Goal: Book appointment/travel/reservation

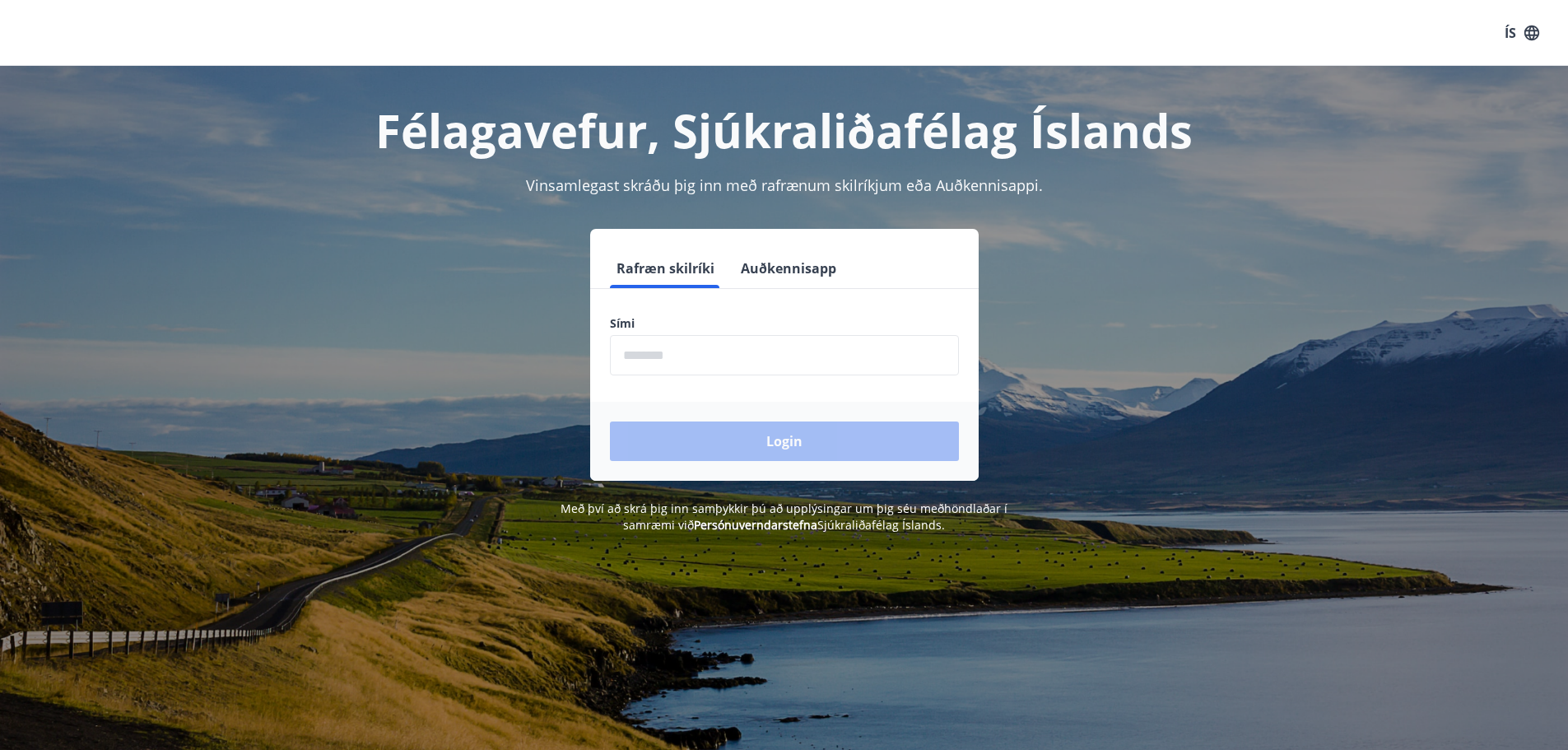
click at [893, 360] on input "phone" at bounding box center [784, 354] width 349 height 40
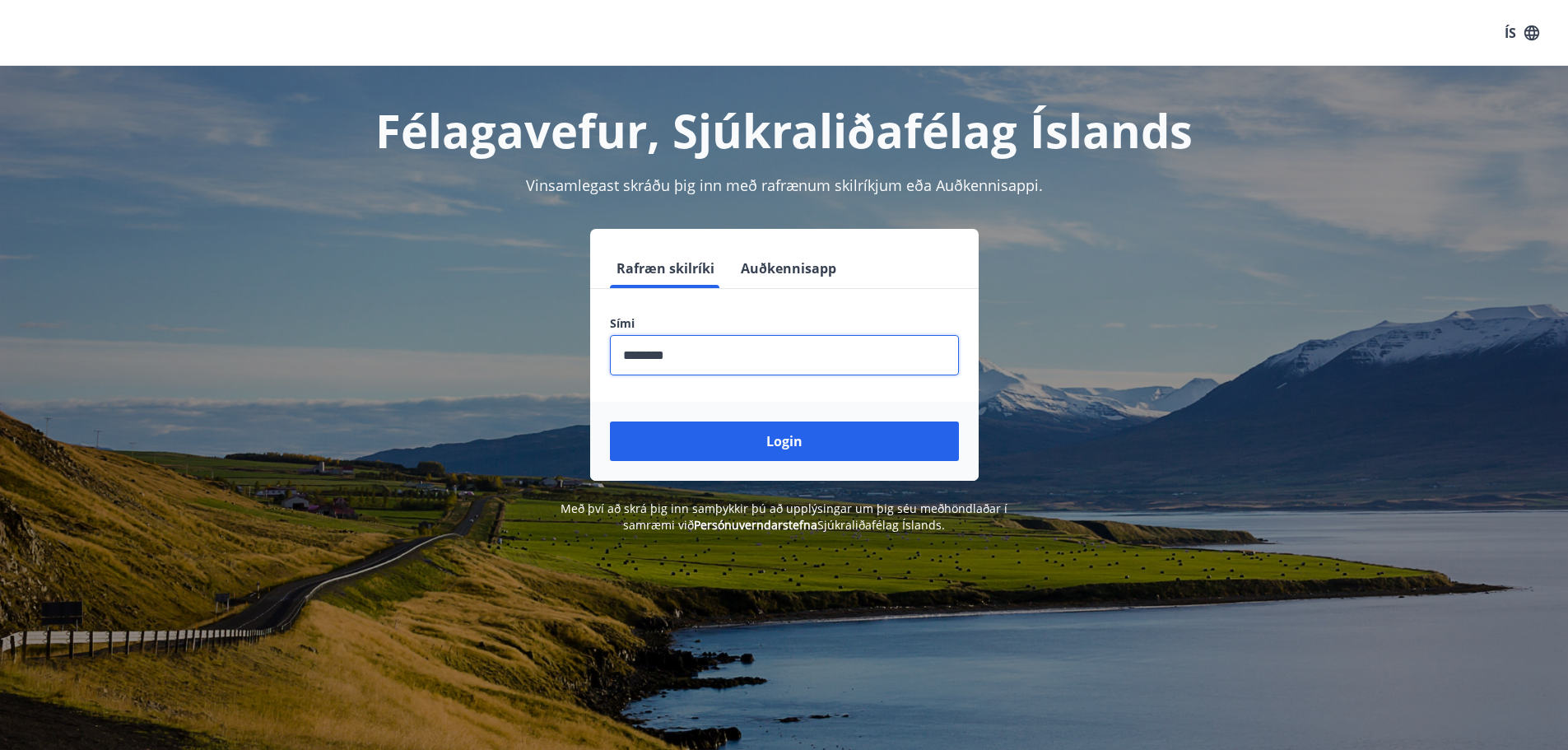
type input "********"
click at [610, 421] on button "Login" at bounding box center [784, 441] width 349 height 40
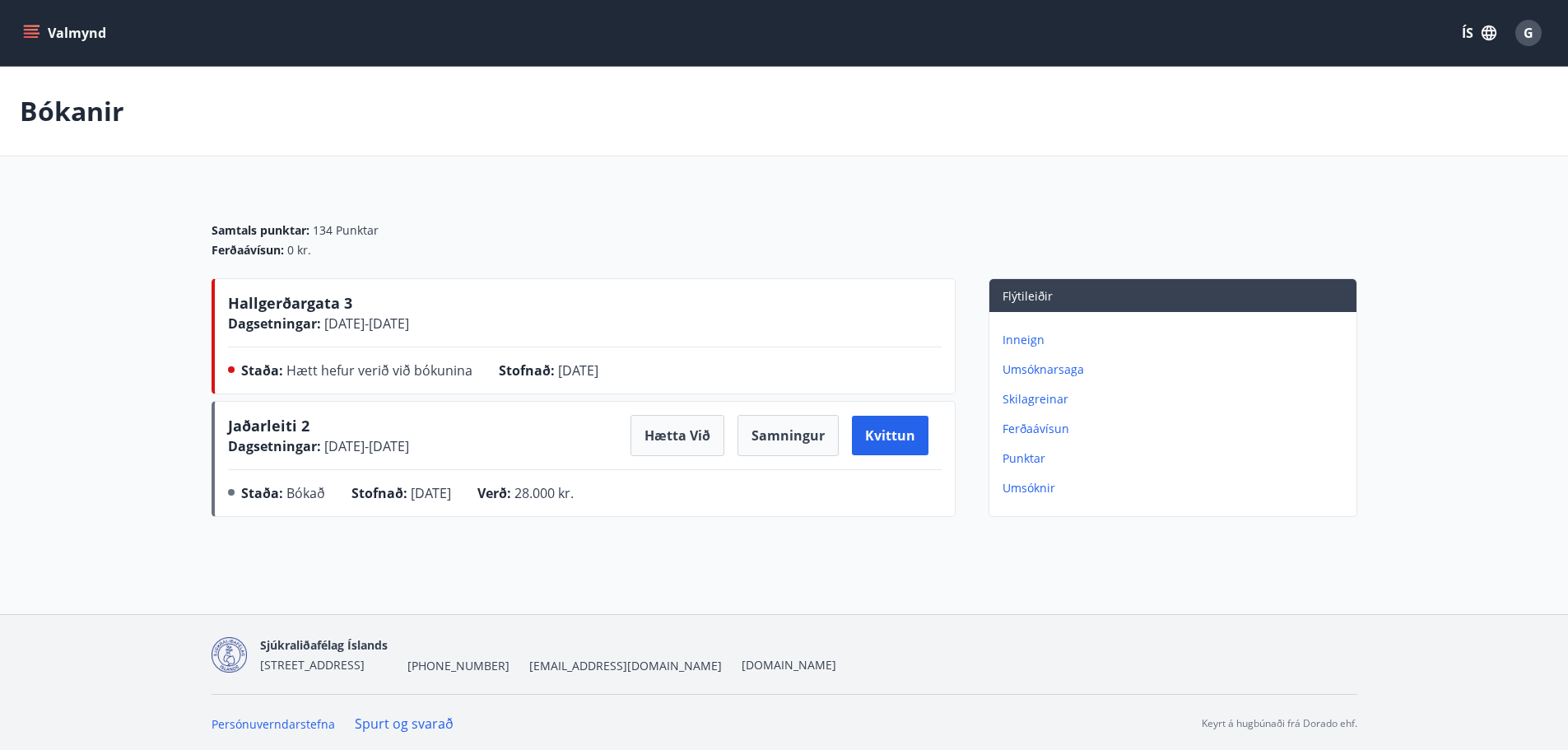
click at [40, 33] on button "Valmynd" at bounding box center [66, 33] width 93 height 29
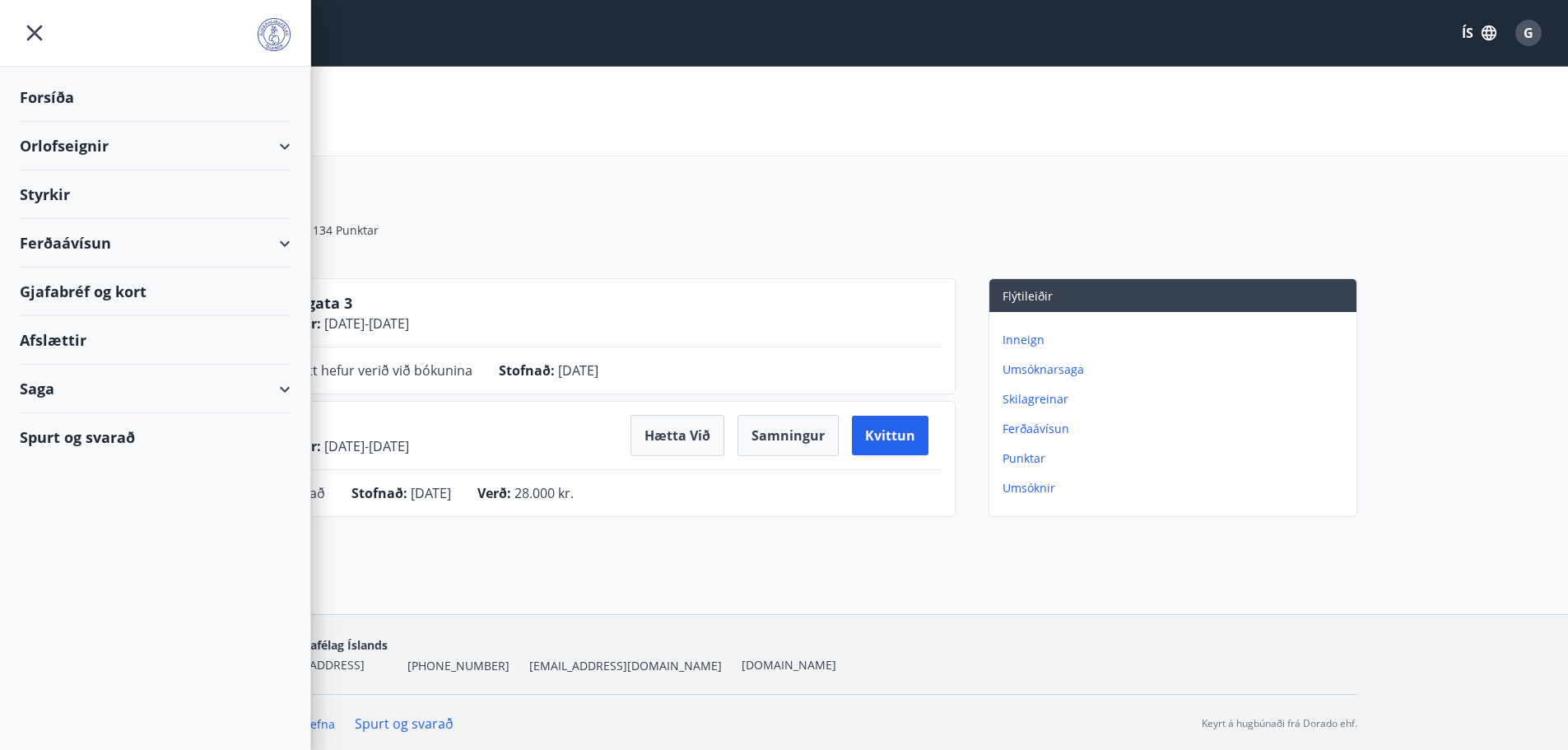
click at [93, 153] on div "Orlofseignir" at bounding box center [155, 146] width 270 height 49
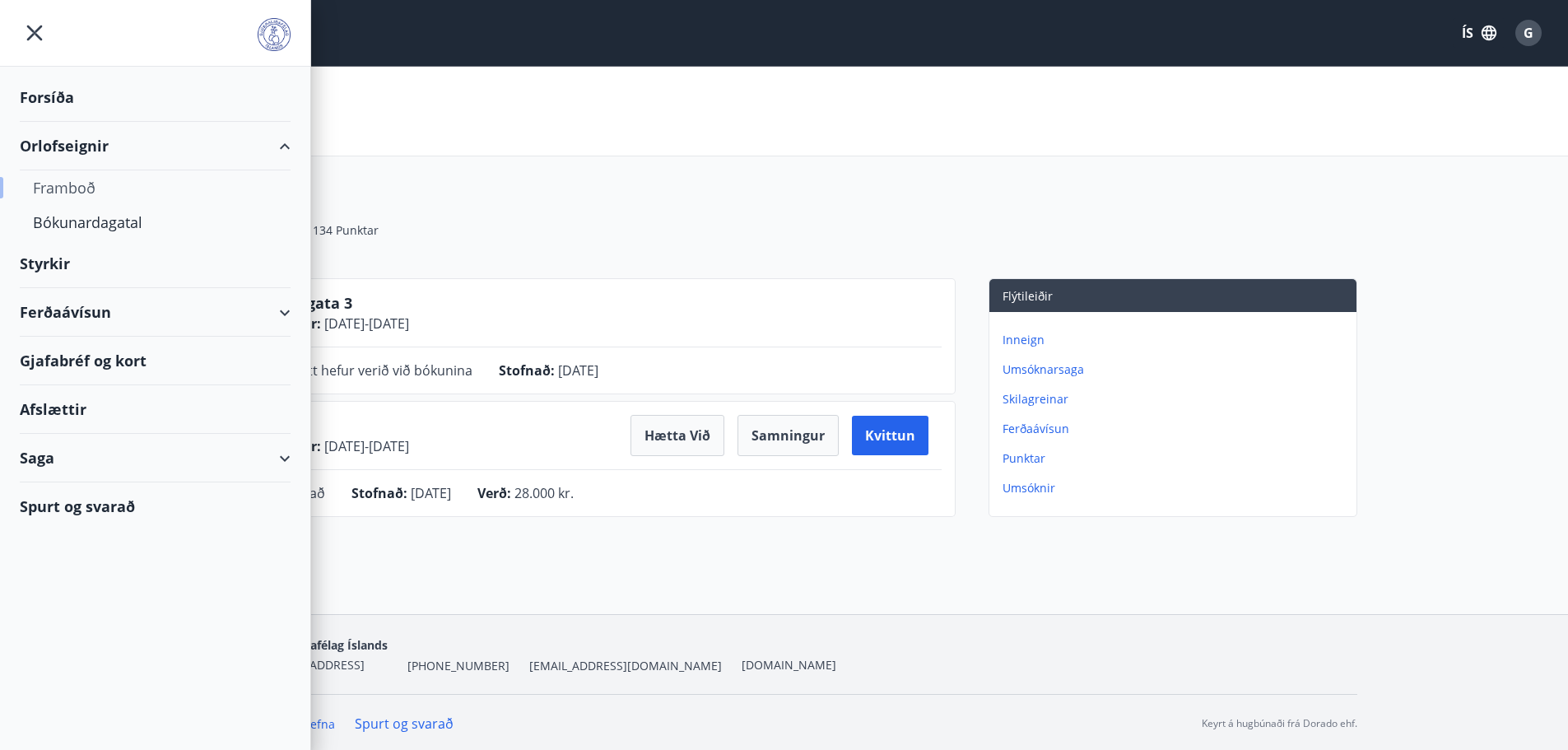
click at [102, 196] on div "Framboð" at bounding box center [155, 188] width 244 height 35
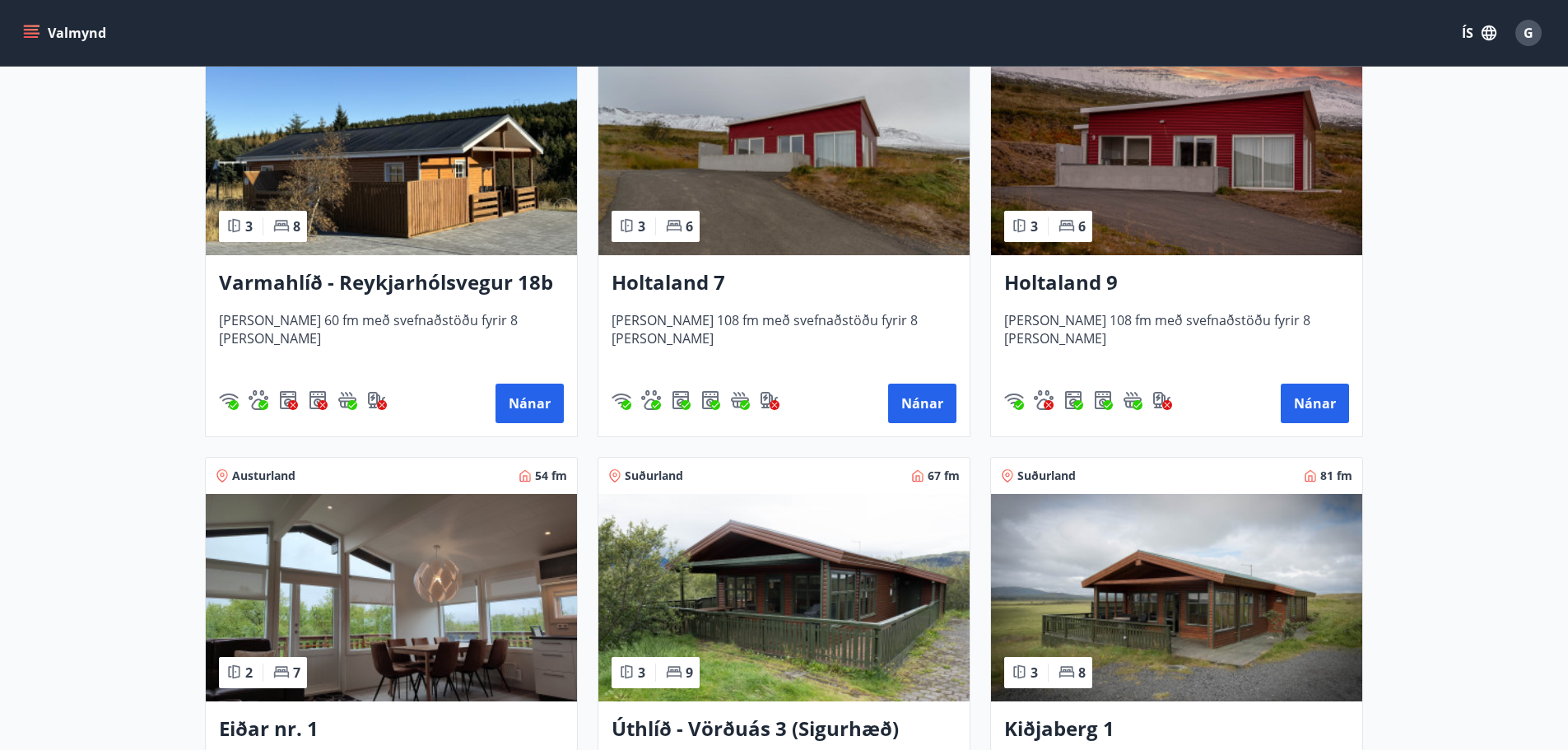
scroll to position [1729, 0]
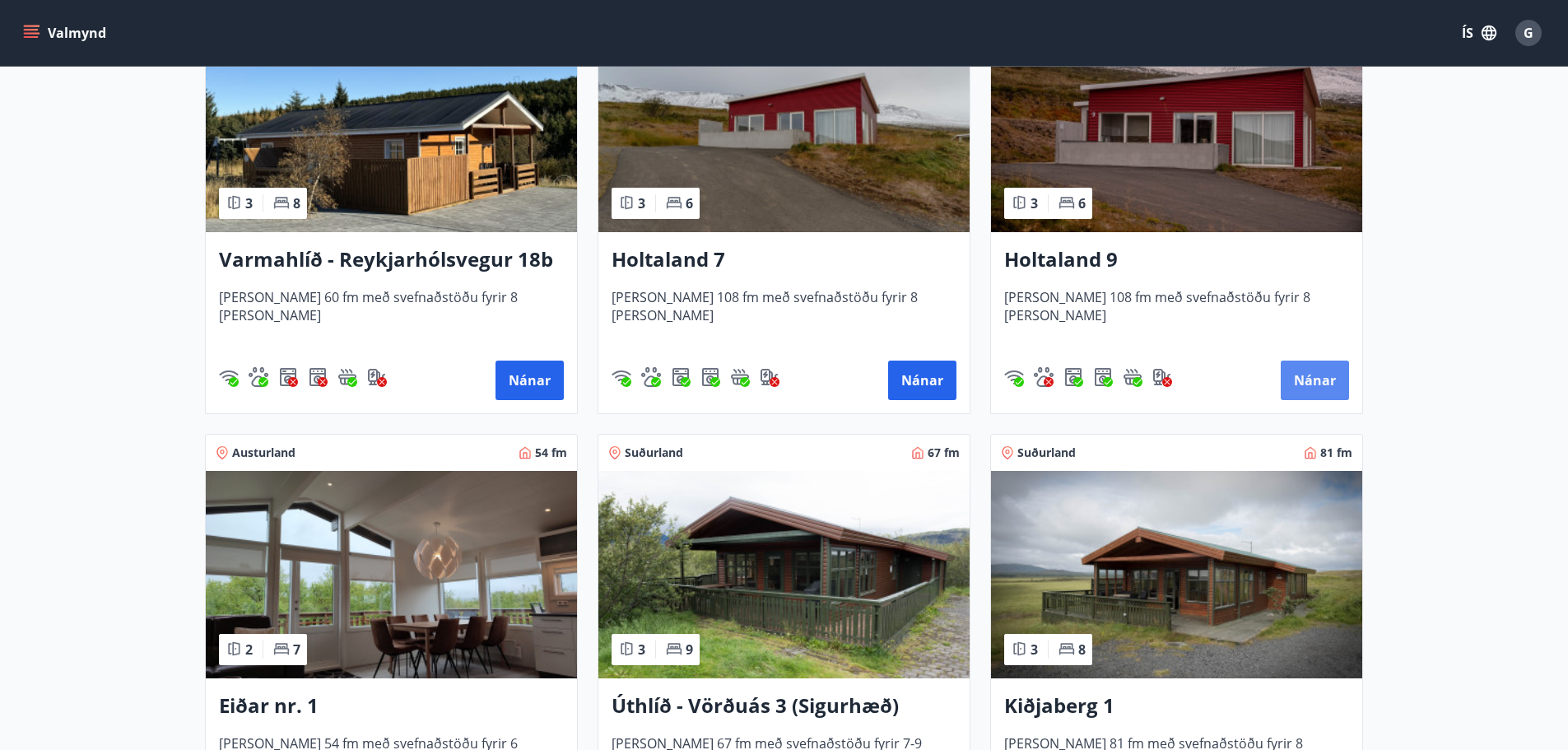
click at [1328, 379] on button "Nánar" at bounding box center [1314, 380] width 68 height 40
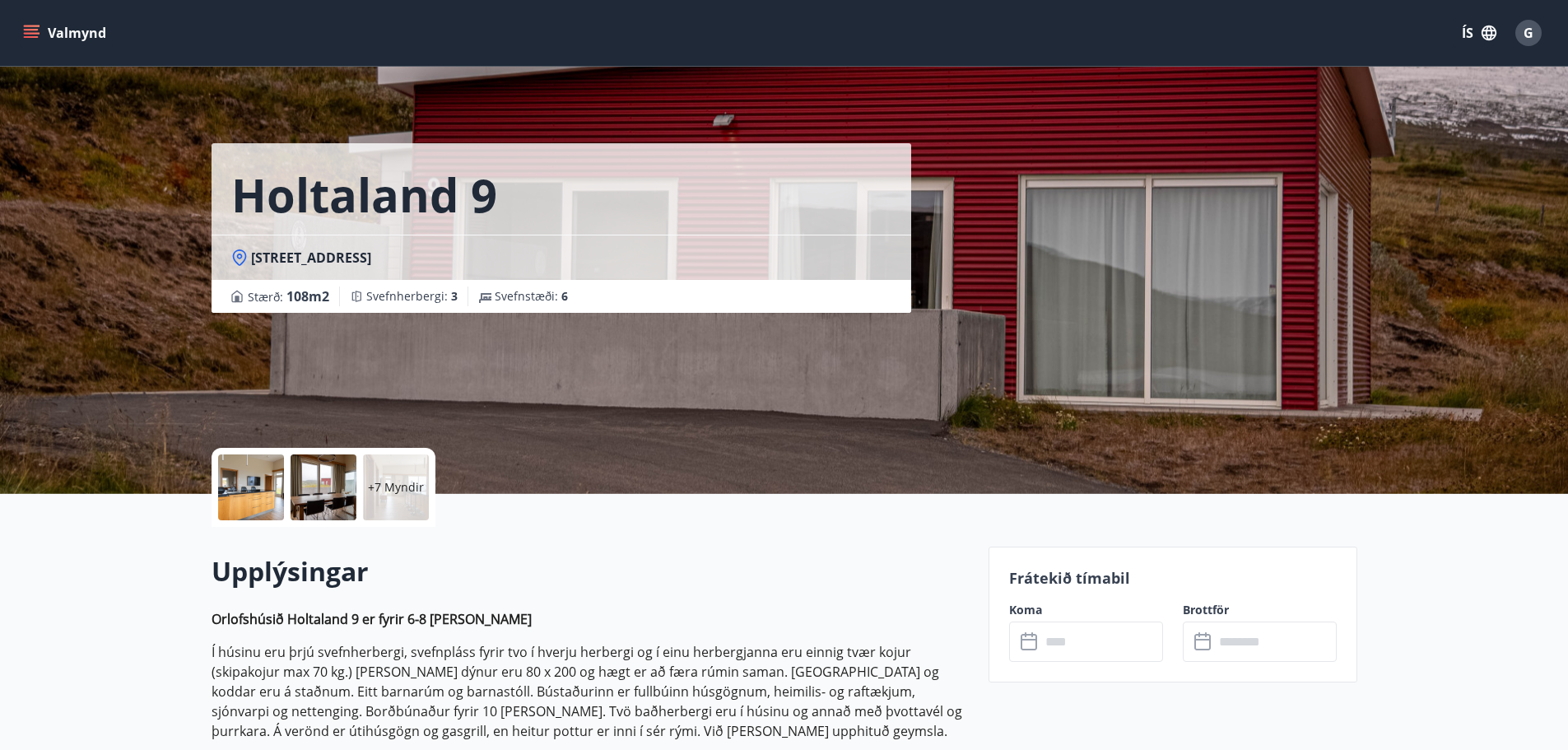
click at [1028, 648] on icon at bounding box center [1030, 642] width 19 height 19
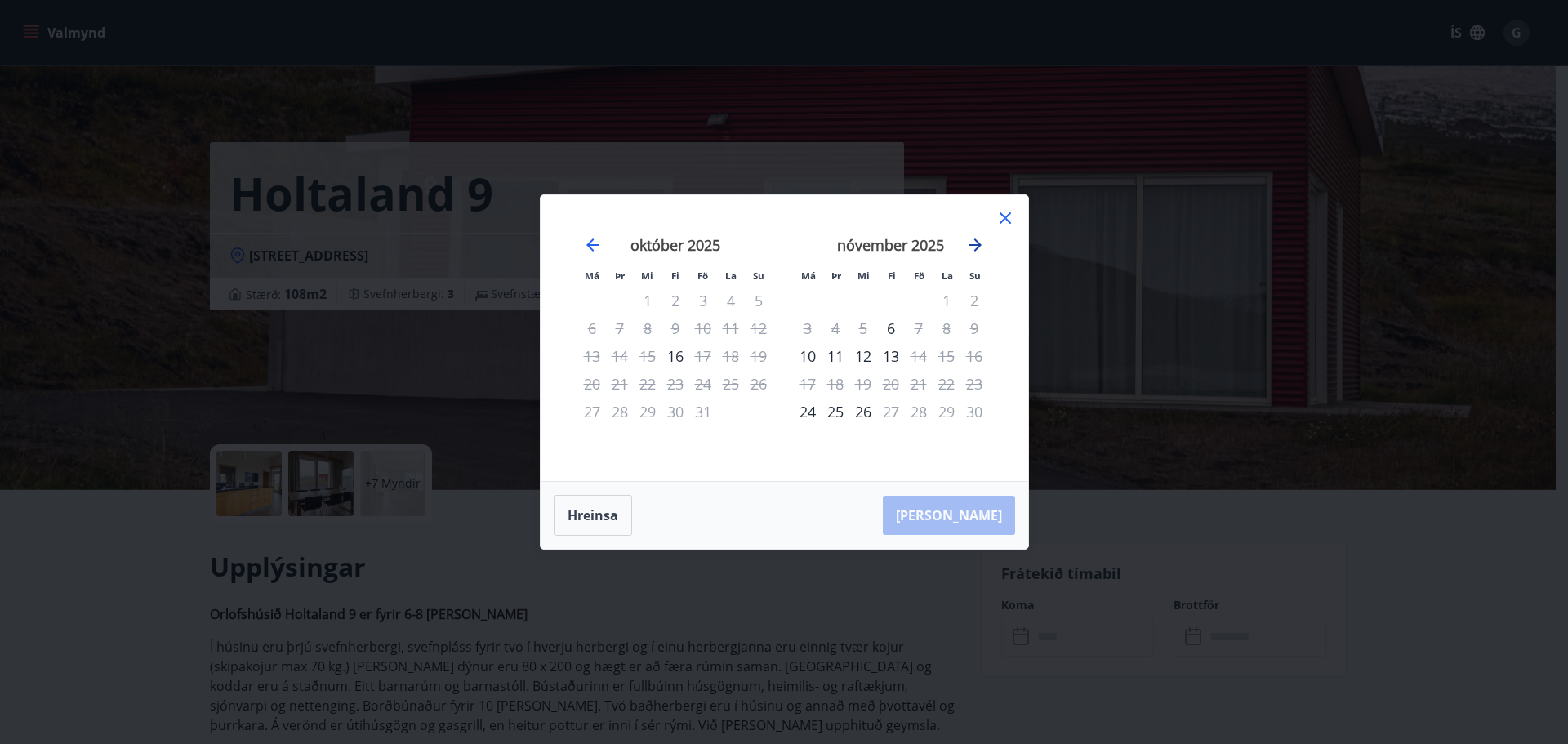
click at [974, 240] on icon "Move forward to switch to the next month." at bounding box center [975, 245] width 14 height 14
click at [593, 241] on icon "Move backward to switch to the previous month." at bounding box center [593, 245] width 19 height 19
click at [1012, 222] on icon at bounding box center [1005, 218] width 19 height 19
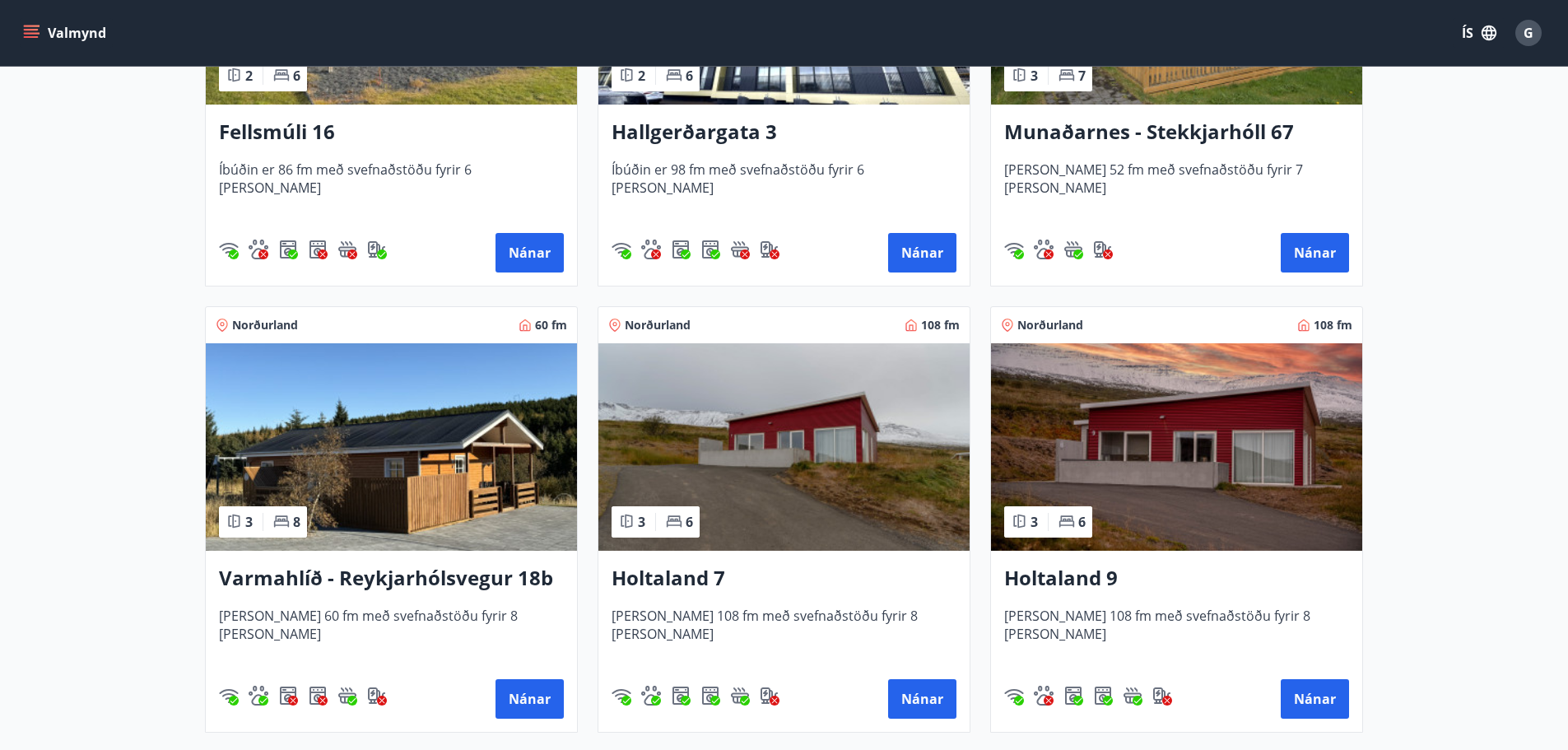
scroll to position [1482, 0]
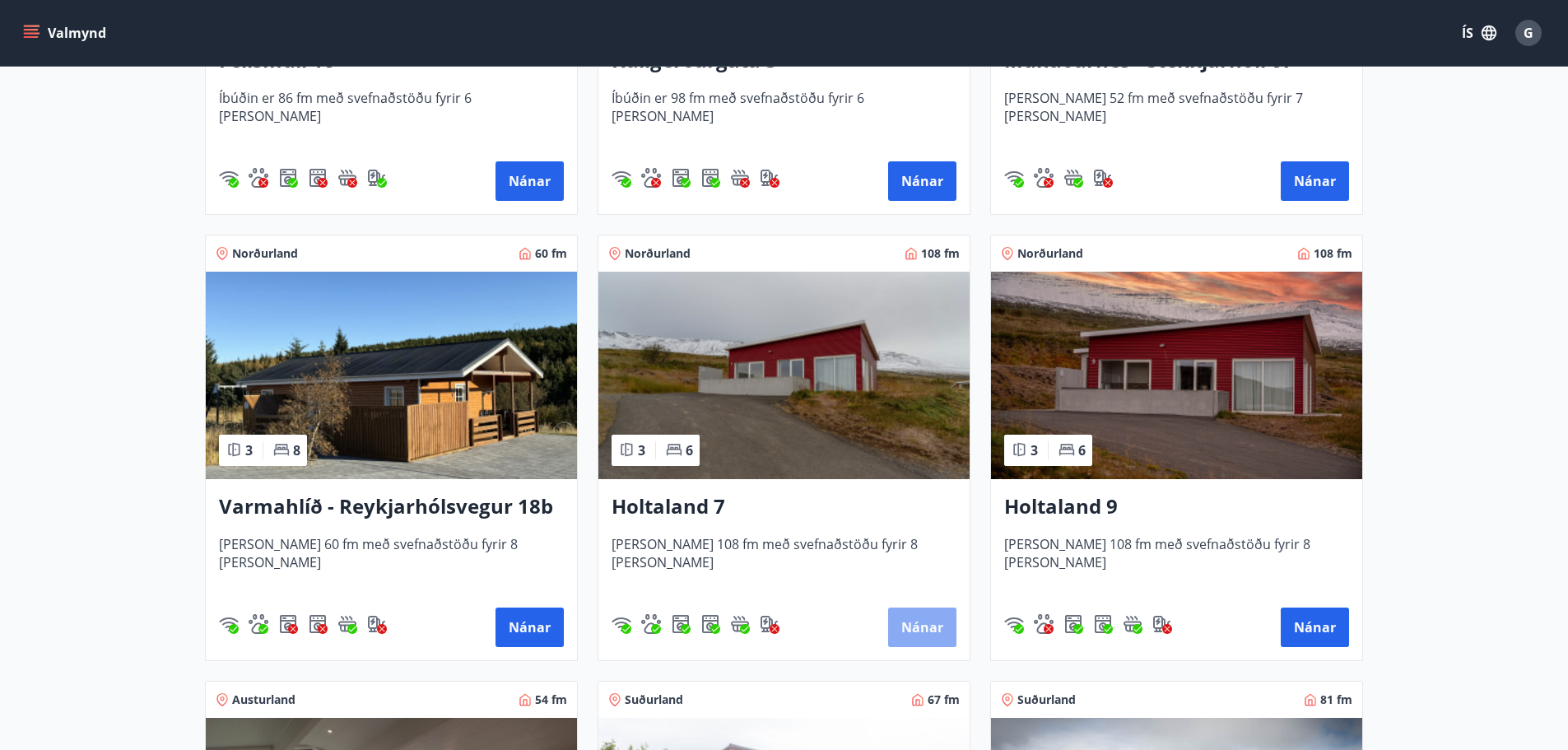
click at [923, 615] on button "Nánar" at bounding box center [922, 626] width 68 height 40
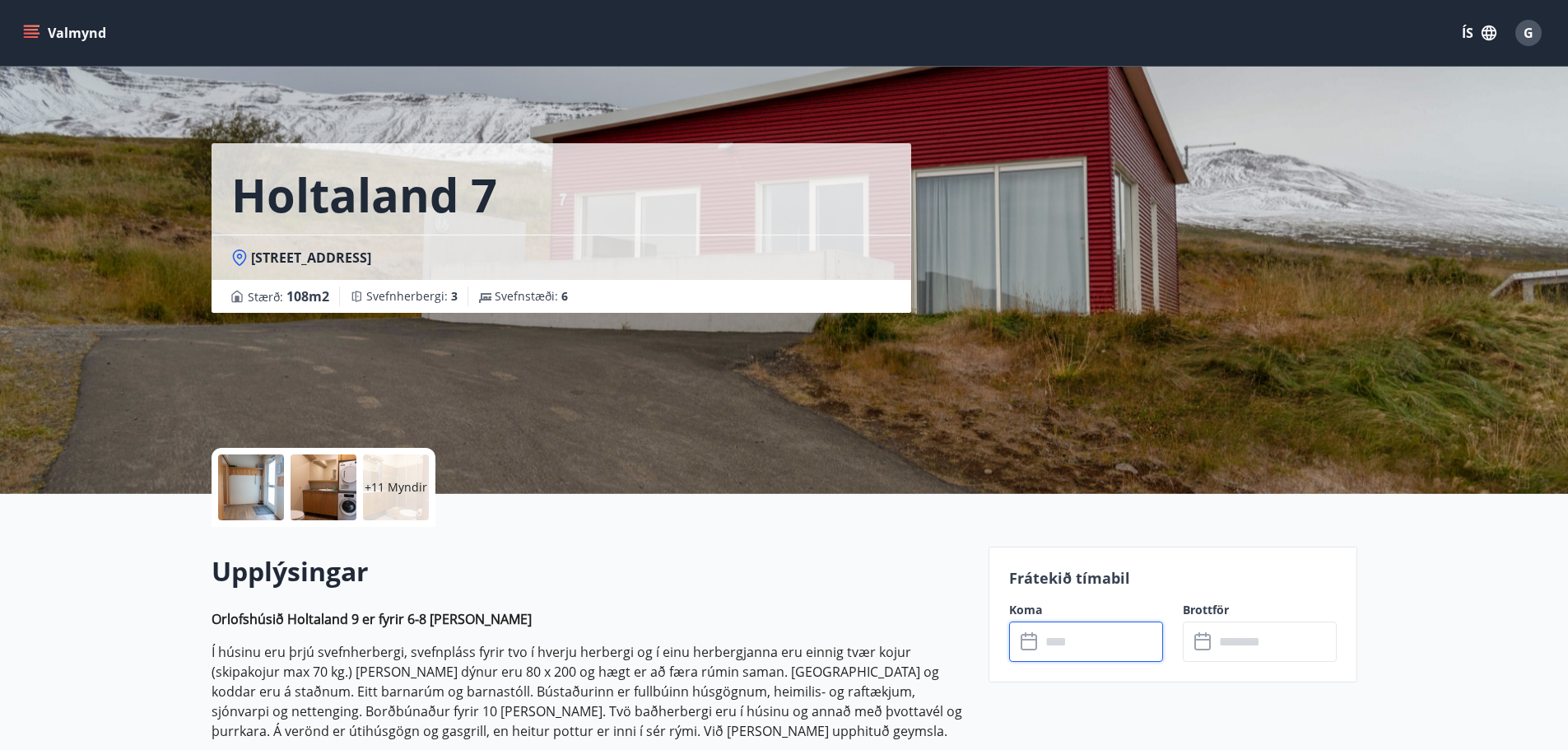
click at [1093, 643] on input "text" at bounding box center [1101, 641] width 123 height 40
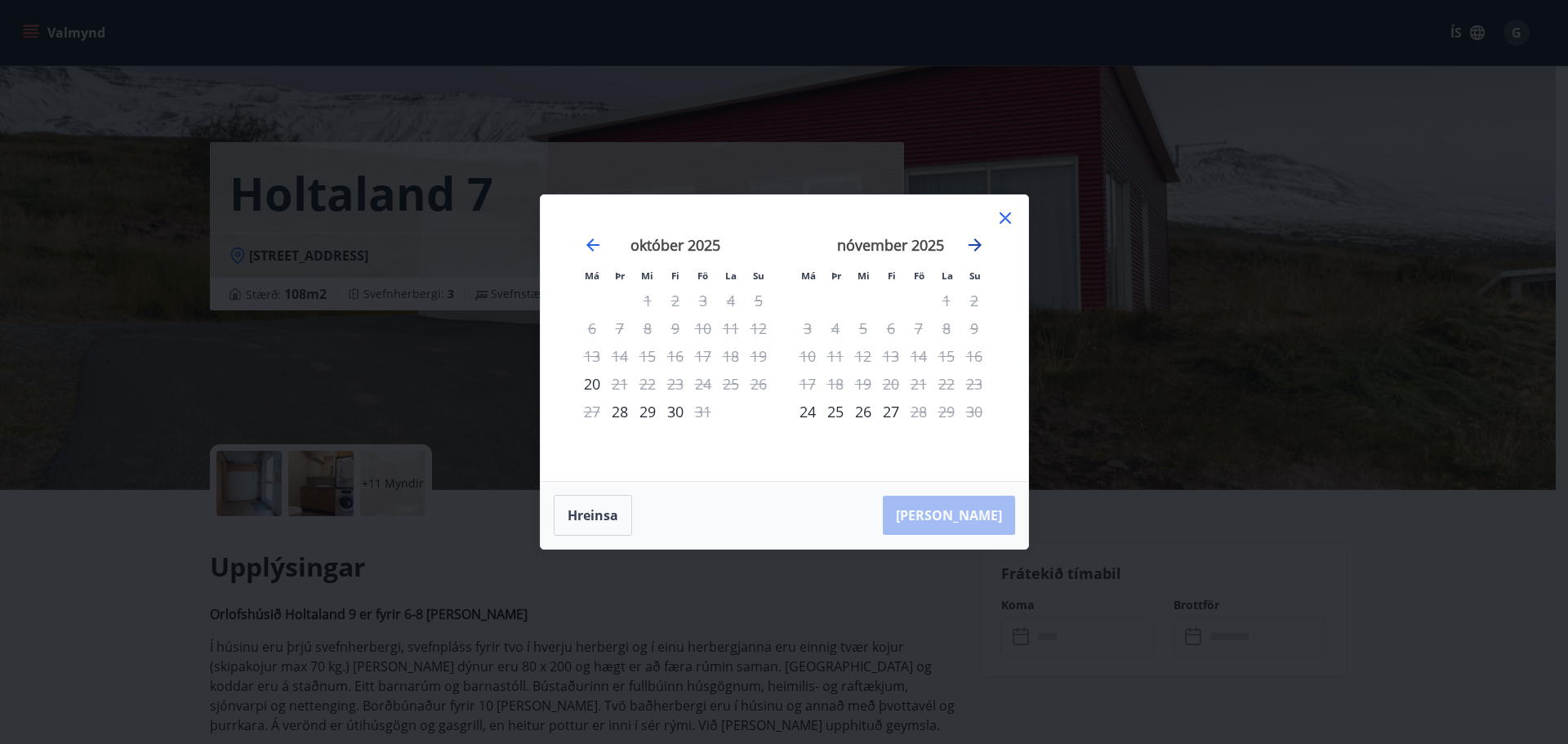
click at [973, 240] on icon "Move forward to switch to the next month." at bounding box center [975, 245] width 19 height 19
click at [588, 245] on icon "Move backward to switch to the previous month." at bounding box center [593, 245] width 14 height 14
click at [1009, 216] on icon at bounding box center [1005, 218] width 19 height 19
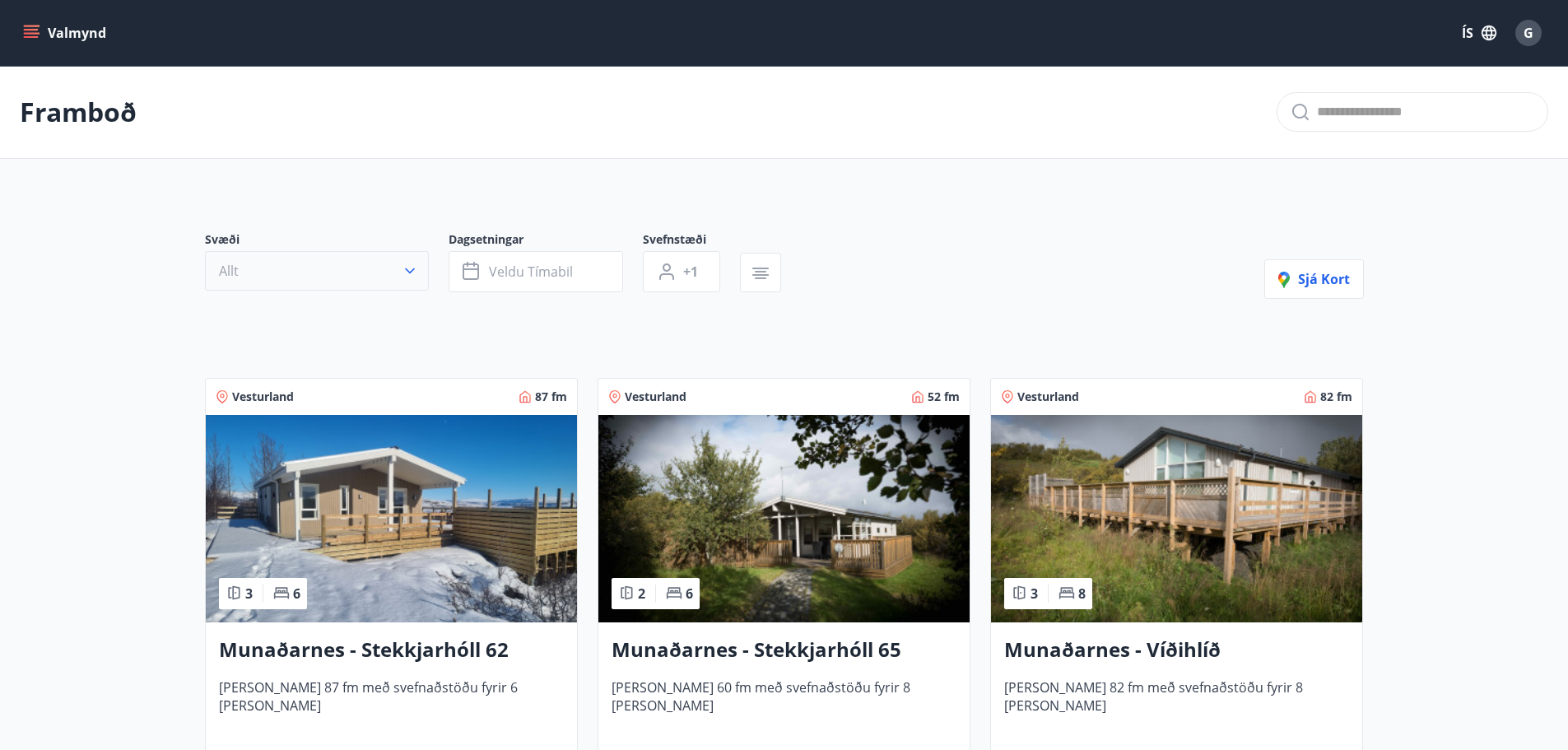
click at [416, 267] on icon "button" at bounding box center [410, 270] width 17 height 17
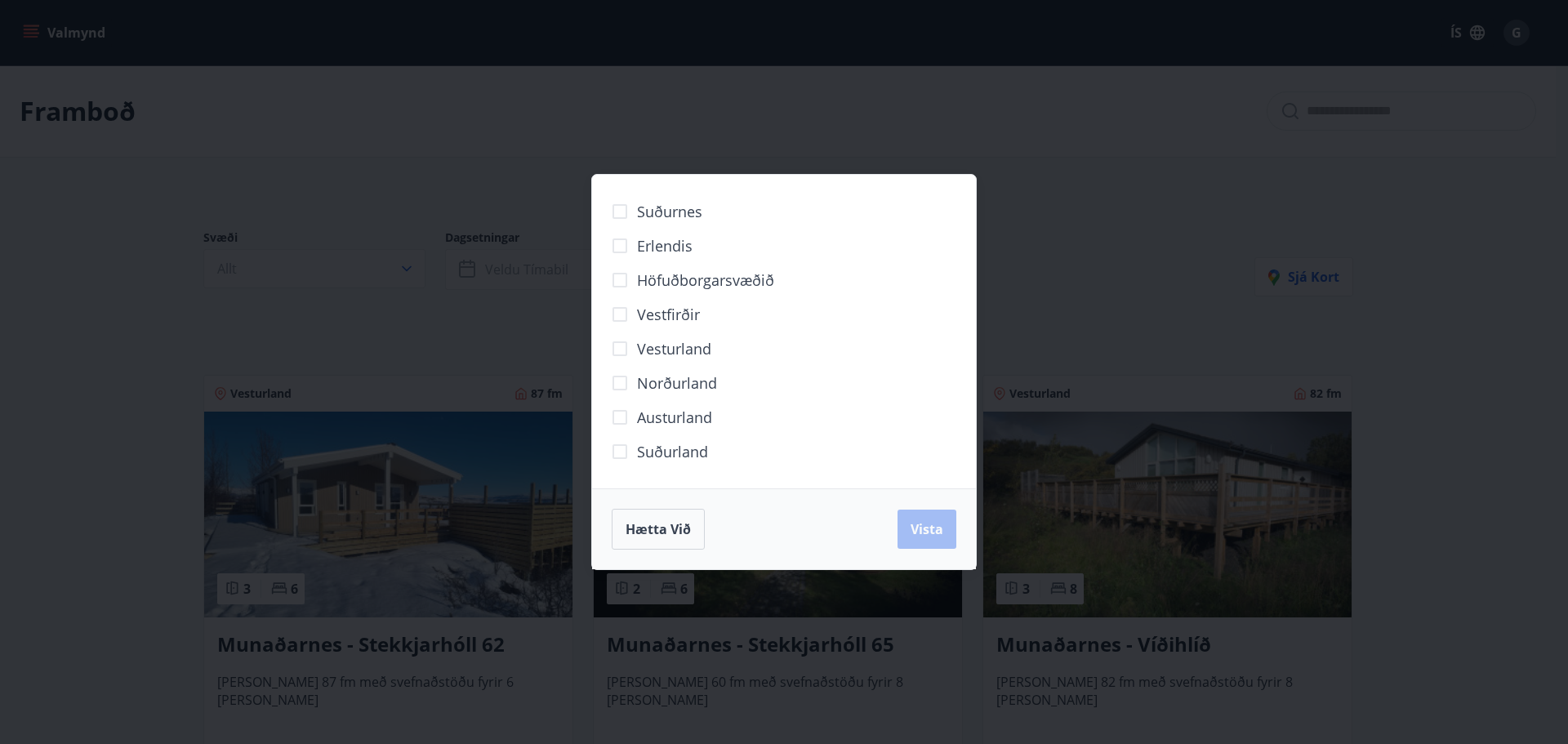
click at [650, 248] on span "Erlendis" at bounding box center [665, 246] width 56 height 21
click at [900, 530] on button "Vista" at bounding box center [927, 529] width 59 height 40
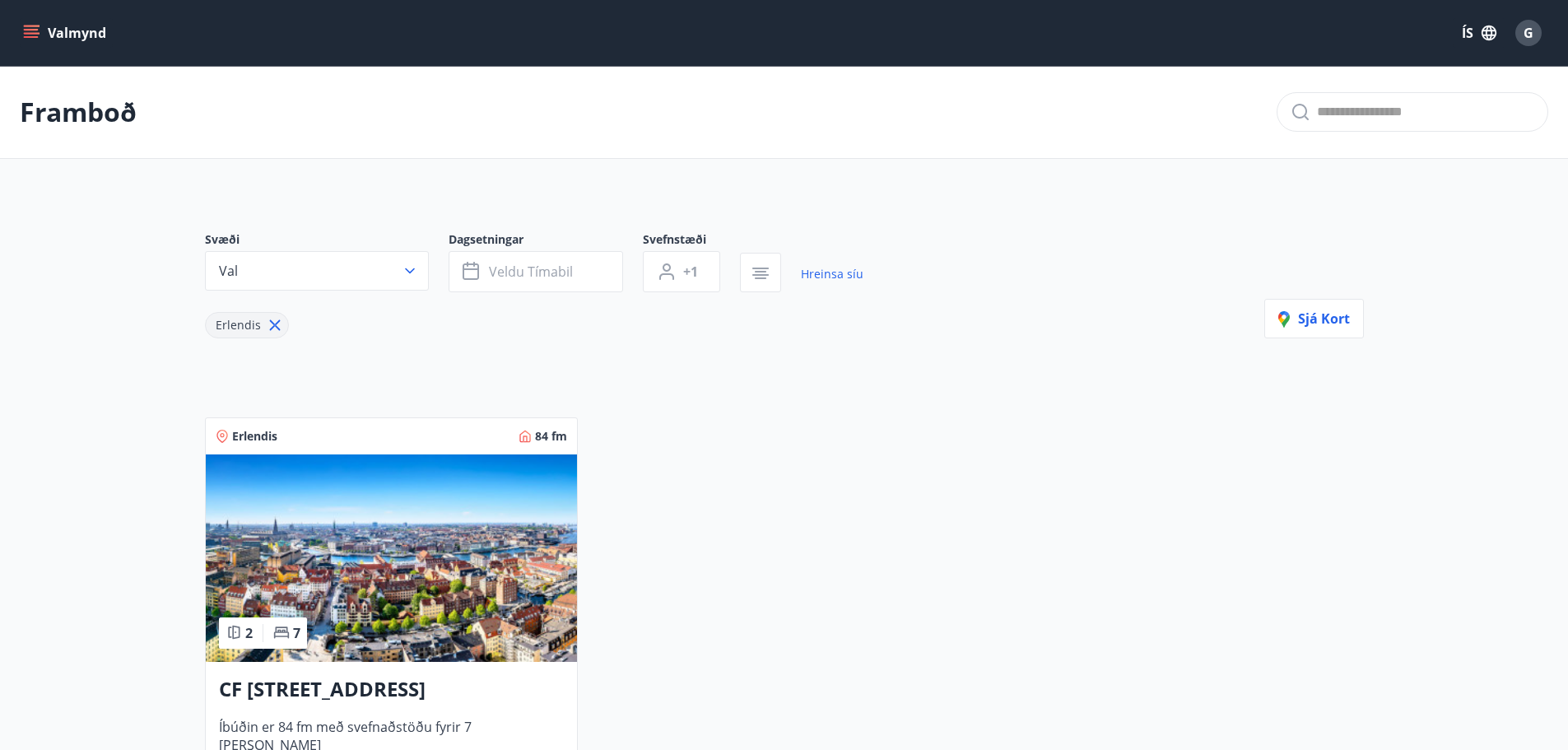
scroll to position [311, 0]
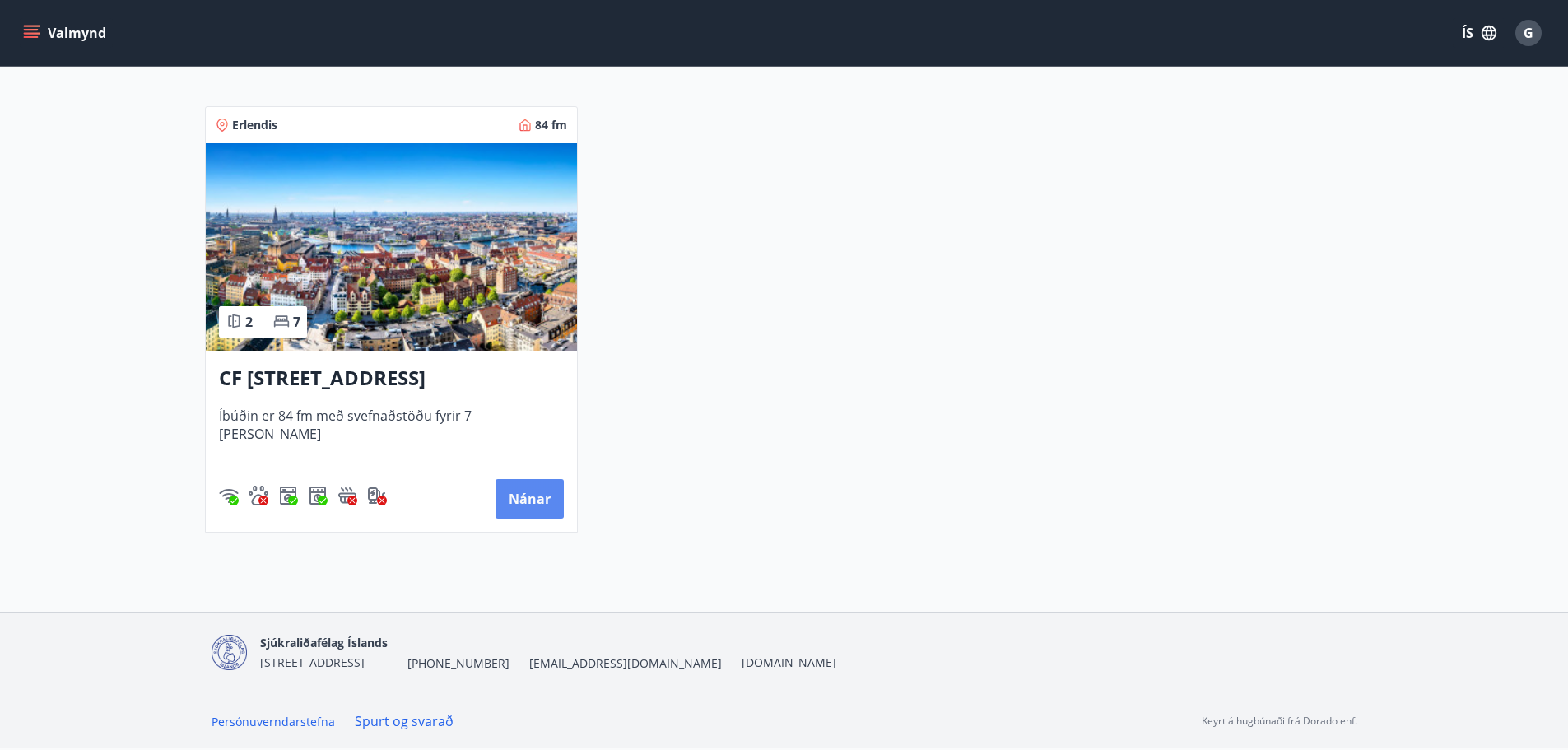
click at [539, 494] on button "Nánar" at bounding box center [529, 498] width 68 height 40
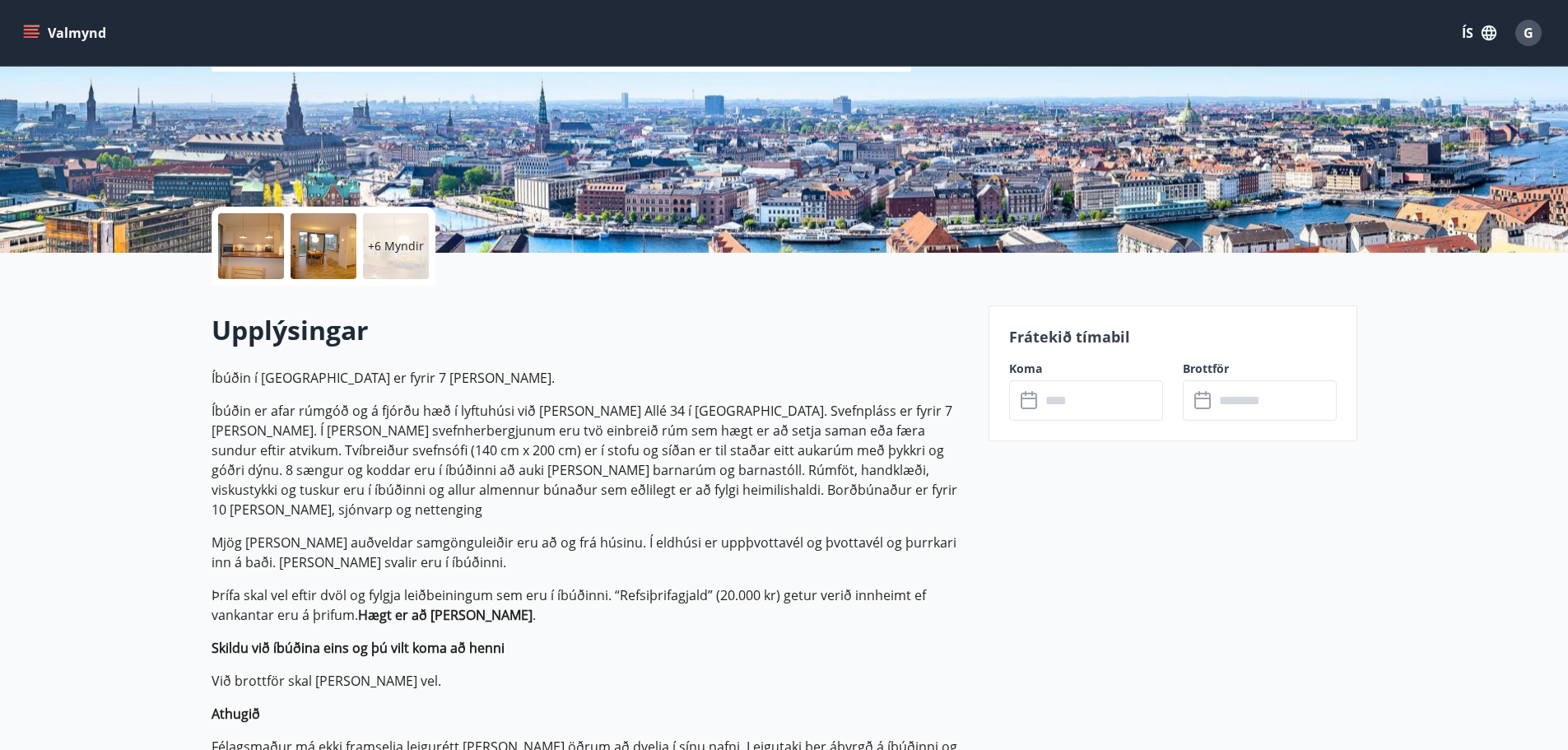
scroll to position [247, 0]
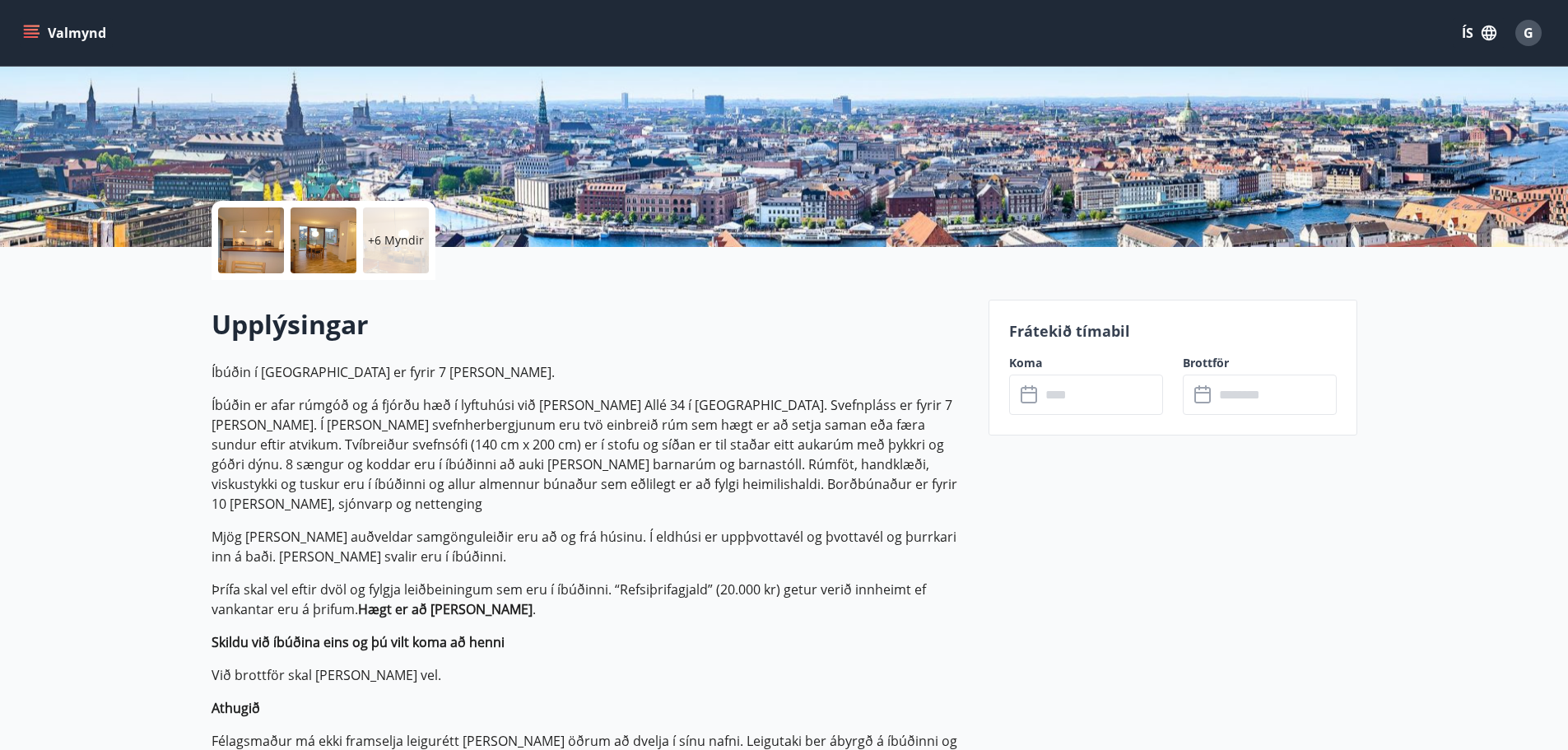
click at [1046, 398] on input "text" at bounding box center [1101, 394] width 123 height 40
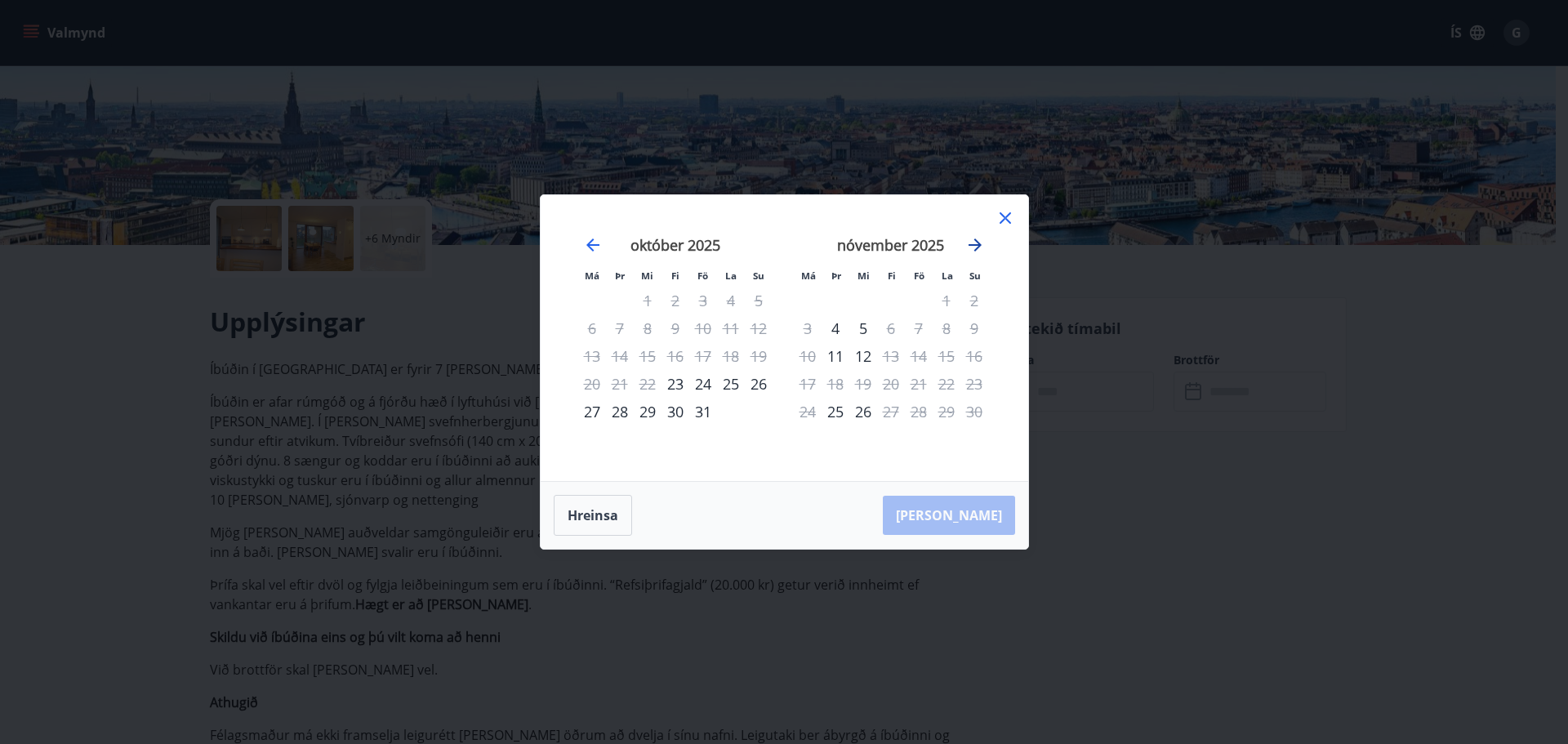
click at [973, 242] on icon "Move forward to switch to the next month." at bounding box center [975, 245] width 19 height 19
click at [979, 240] on icon "Move forward to switch to the next month." at bounding box center [975, 245] width 19 height 19
click at [1002, 216] on icon at bounding box center [1005, 218] width 19 height 19
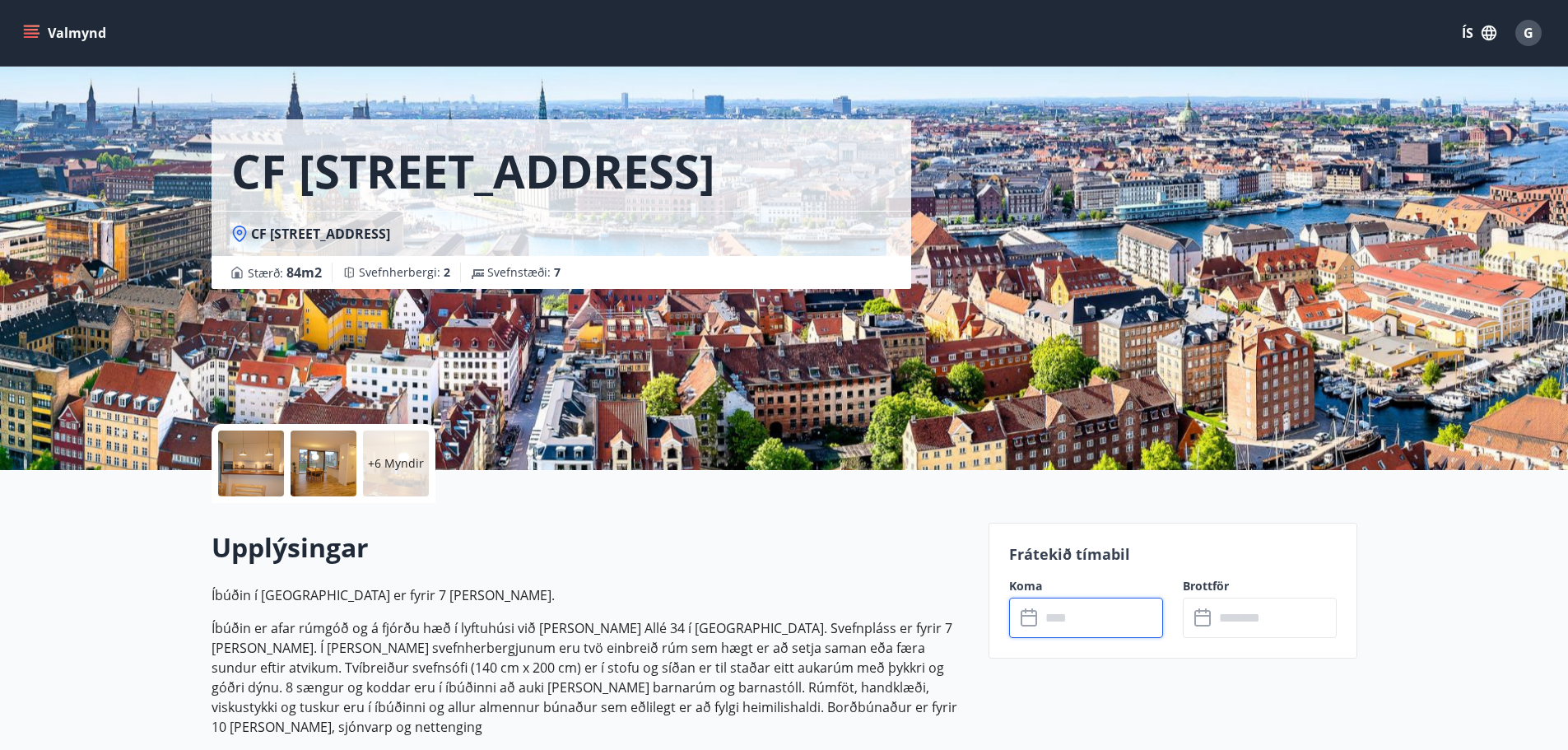
scroll to position [0, 0]
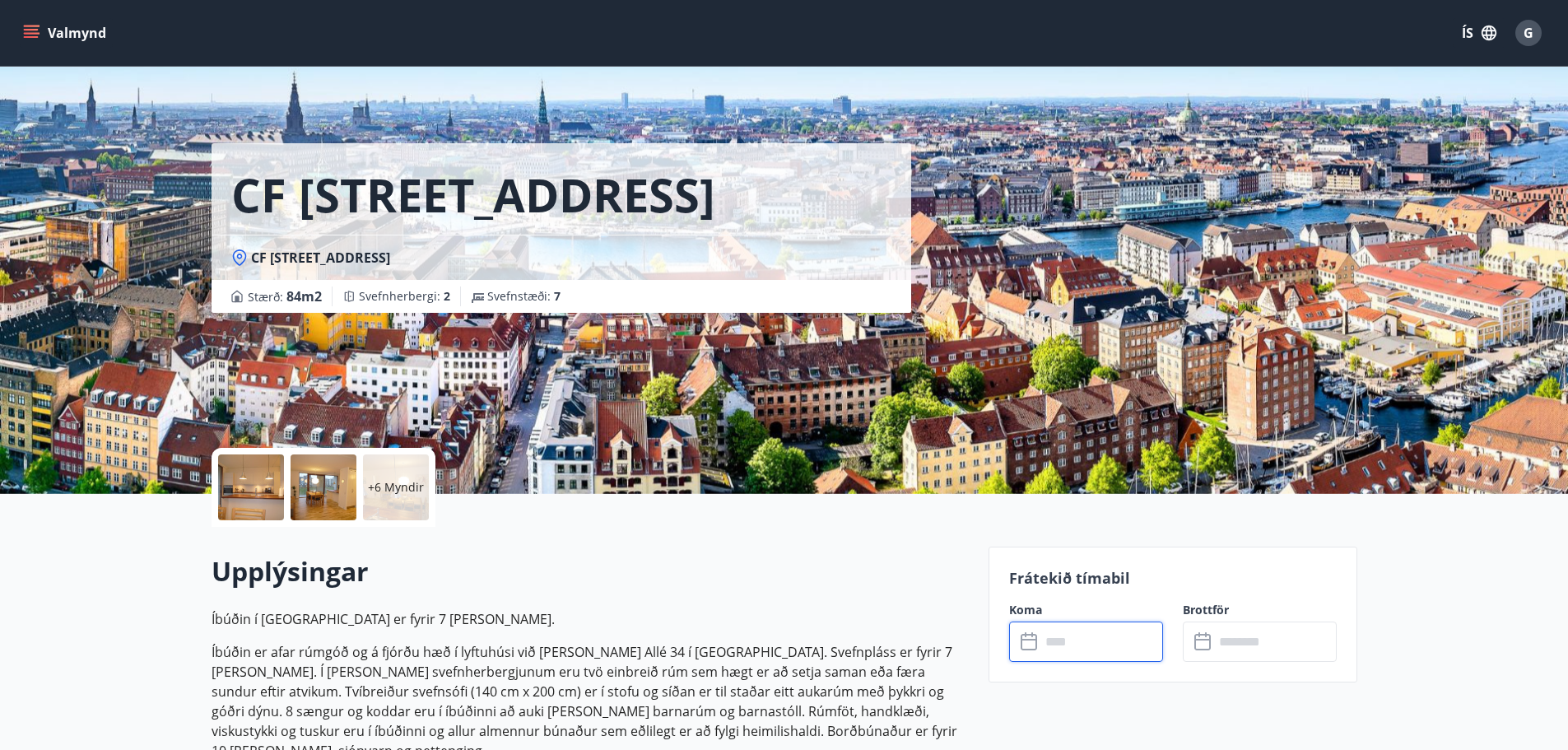
click at [751, 580] on h2 "Upplýsingar" at bounding box center [589, 570] width 757 height 36
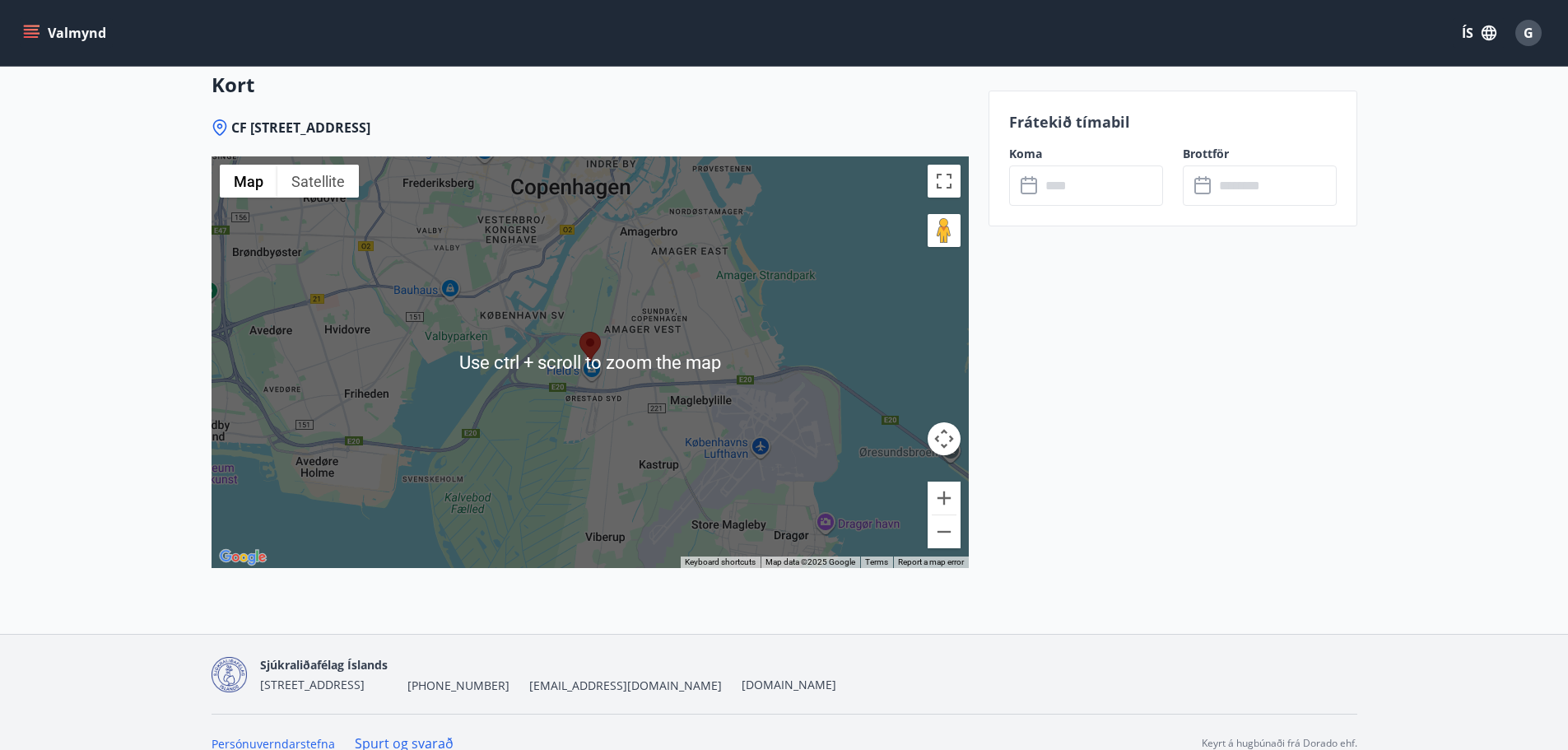
scroll to position [2699, 0]
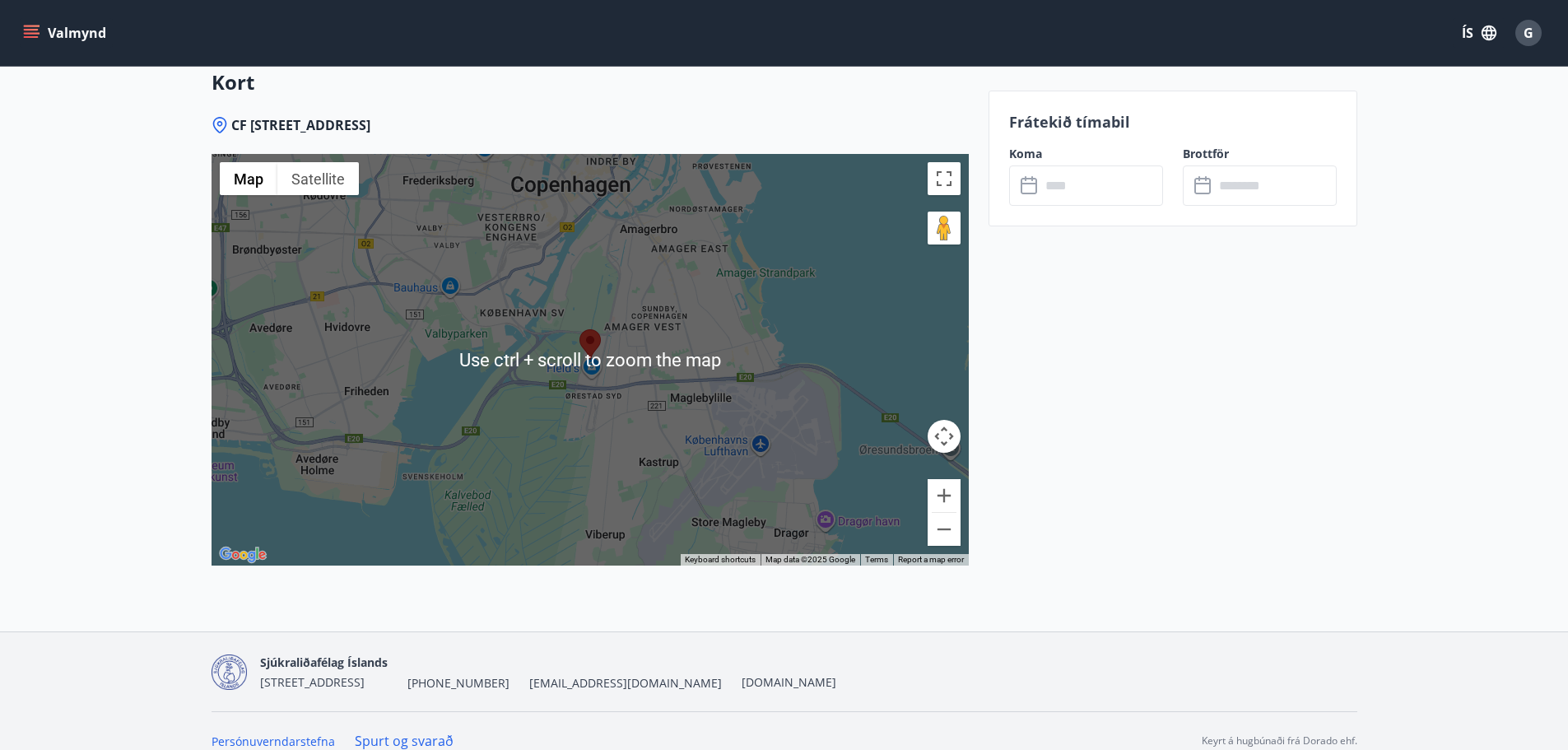
click at [661, 355] on div at bounding box center [589, 359] width 757 height 411
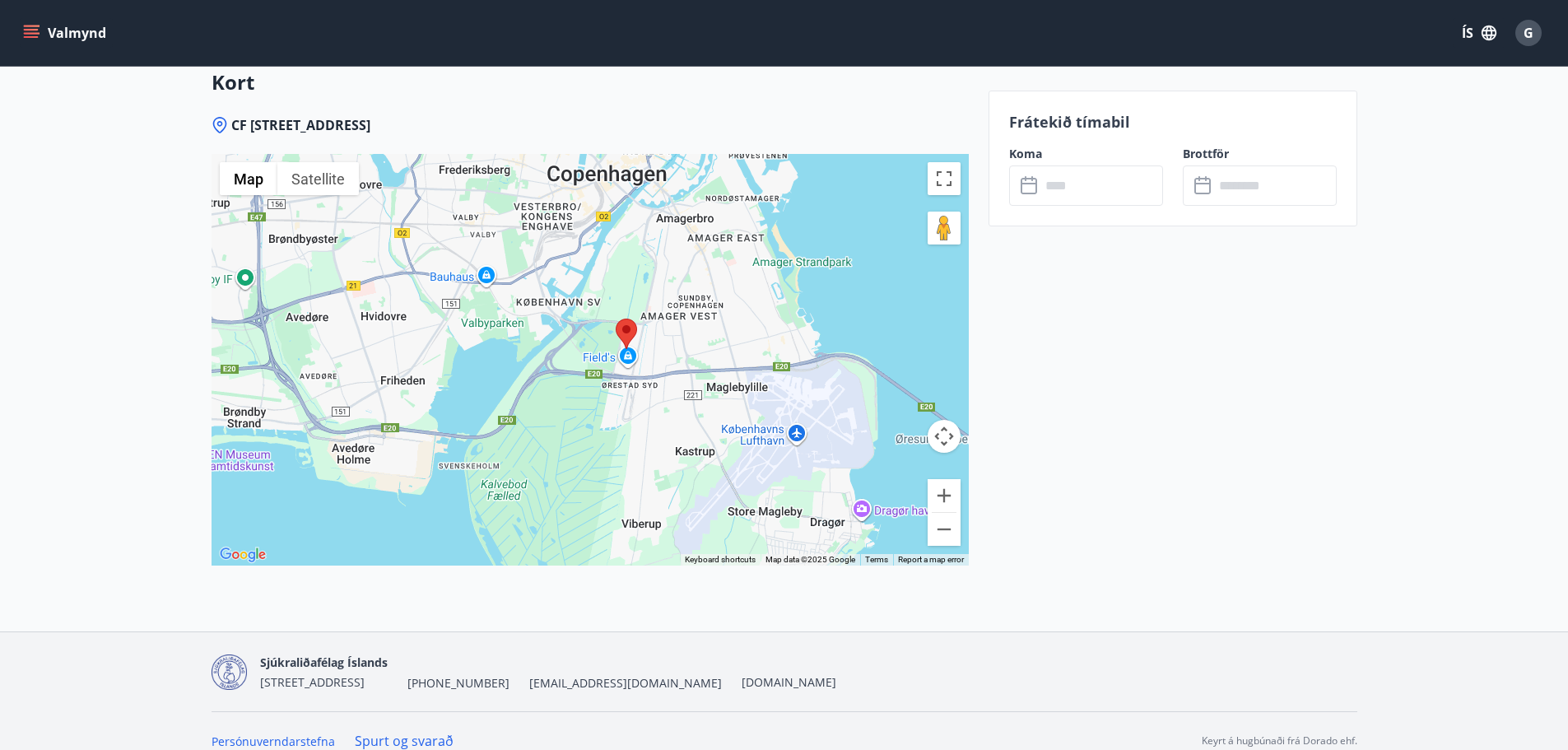
drag, startPoint x: 790, startPoint y: 395, endPoint x: 824, endPoint y: 384, distance: 35.7
click at [824, 384] on div at bounding box center [589, 359] width 757 height 411
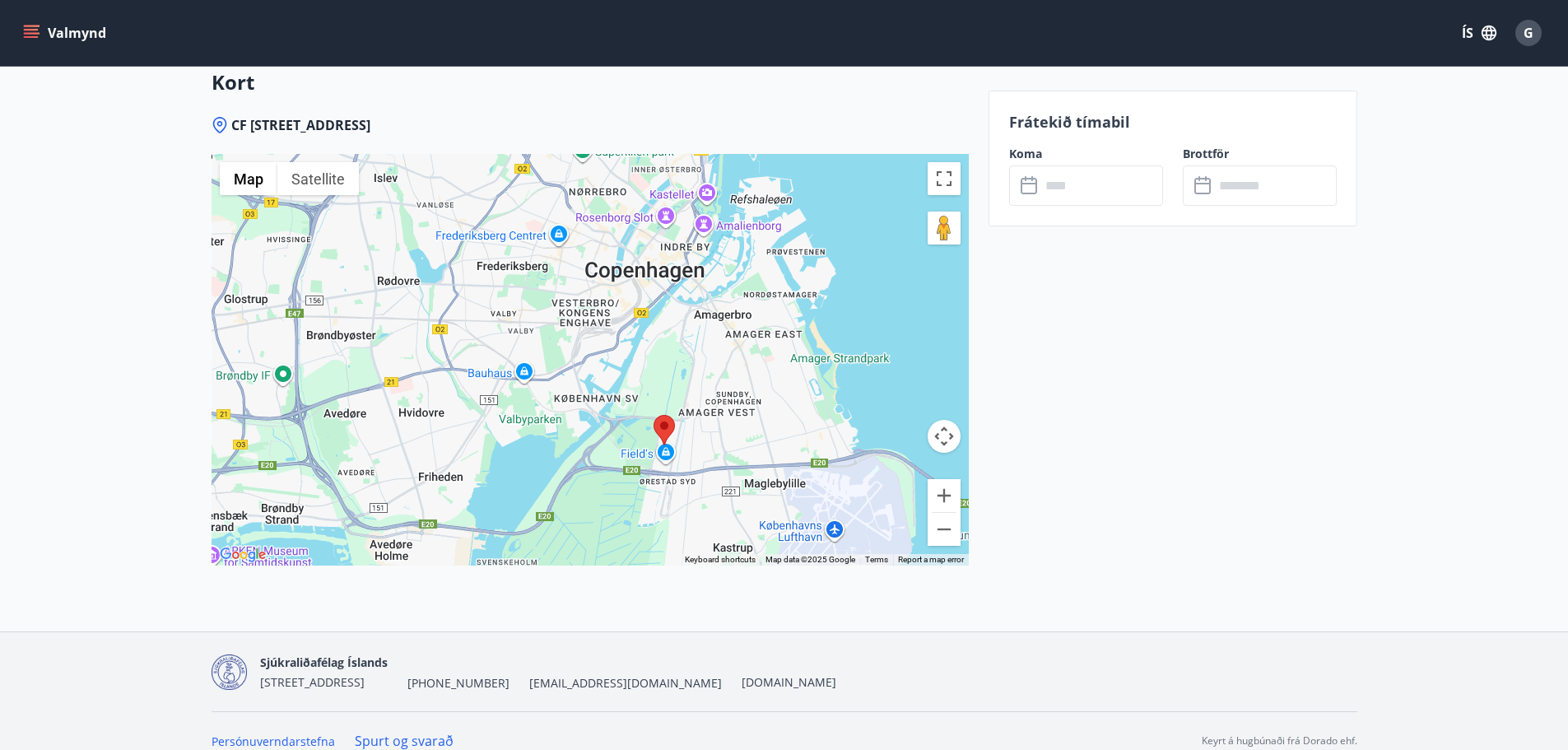
drag, startPoint x: 665, startPoint y: 382, endPoint x: 702, endPoint y: 482, distance: 106.6
click at [702, 482] on div at bounding box center [589, 359] width 757 height 411
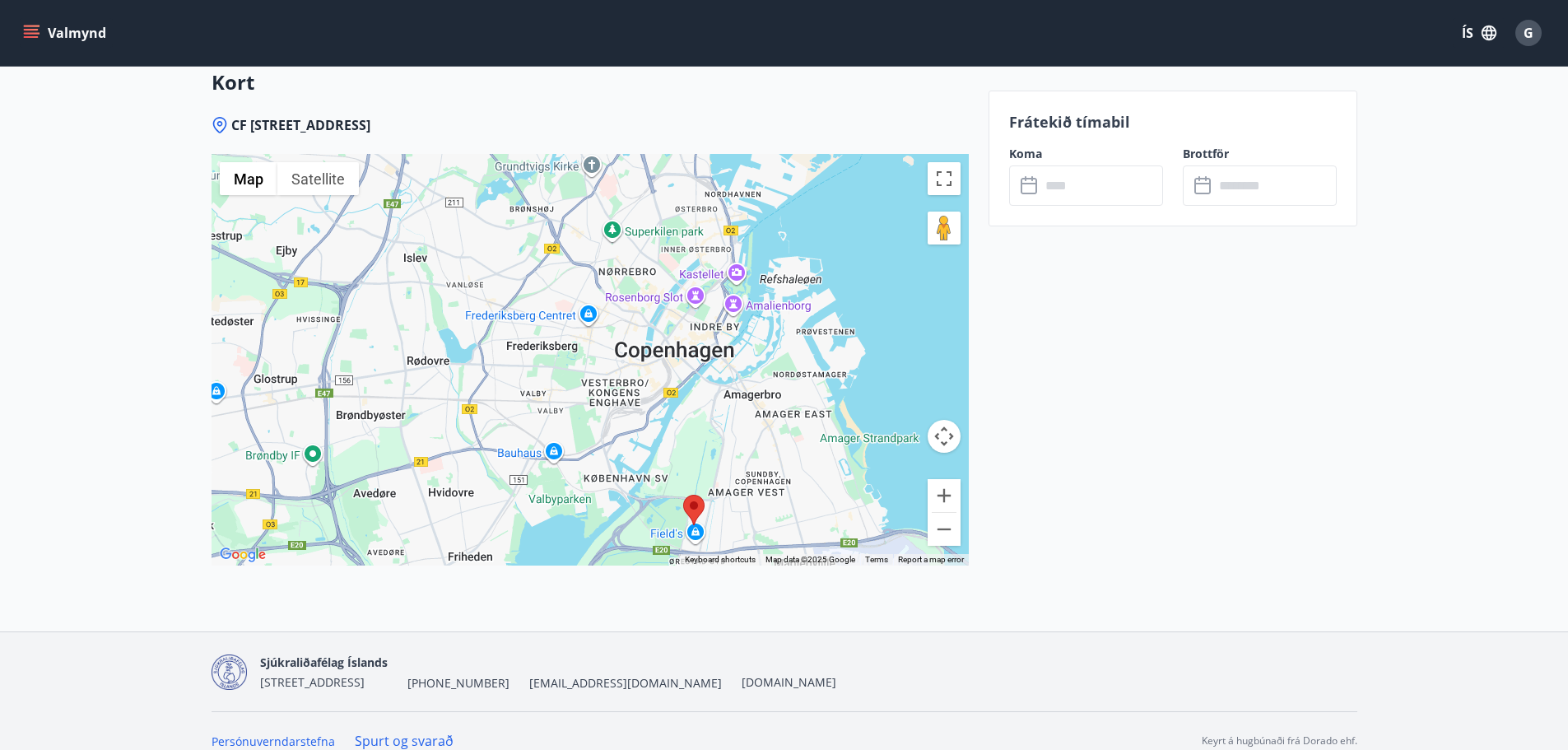
drag, startPoint x: 713, startPoint y: 368, endPoint x: 744, endPoint y: 449, distance: 86.7
click at [744, 449] on div at bounding box center [589, 359] width 757 height 411
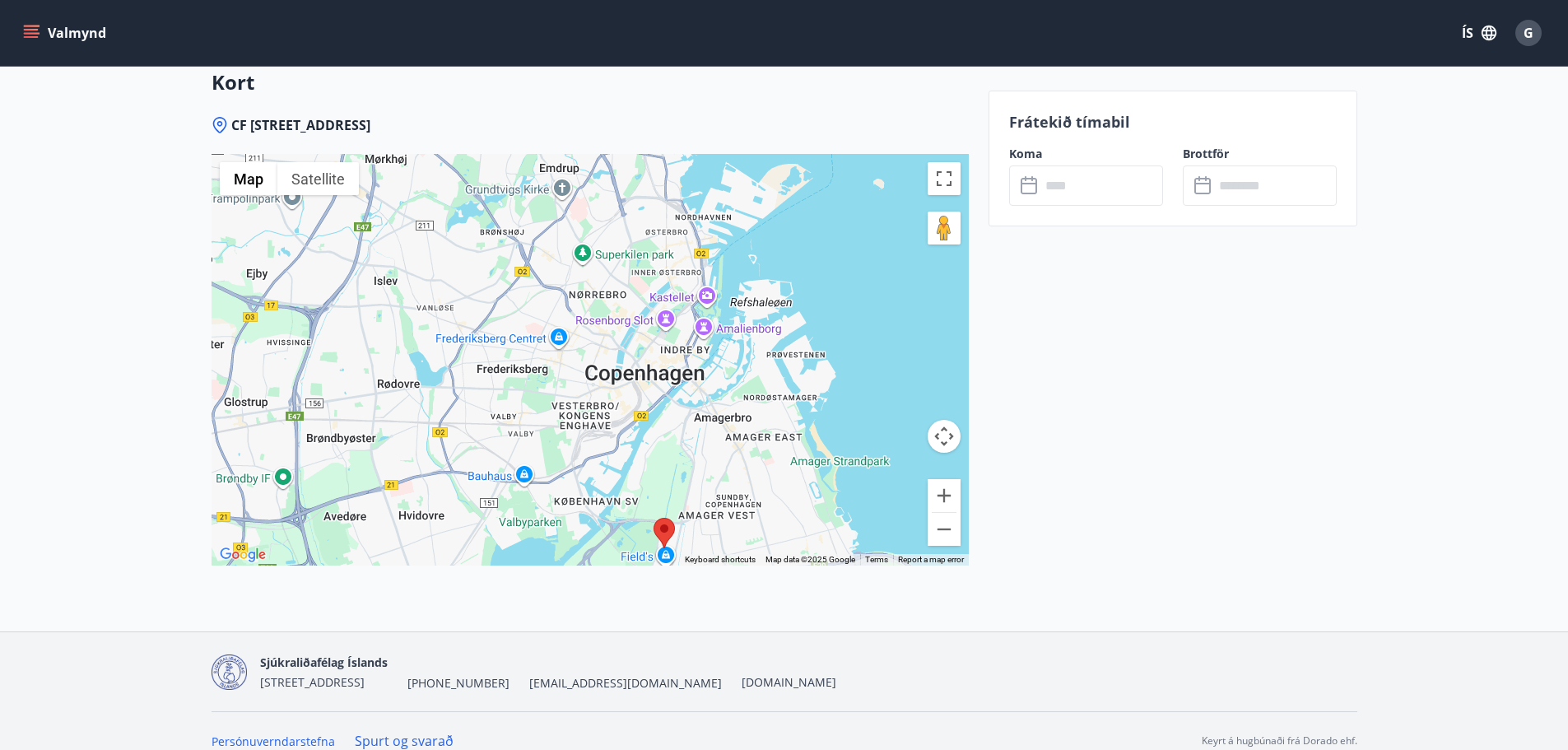
drag, startPoint x: 746, startPoint y: 344, endPoint x: 715, endPoint y: 368, distance: 39.2
click at [715, 368] on div at bounding box center [589, 359] width 757 height 411
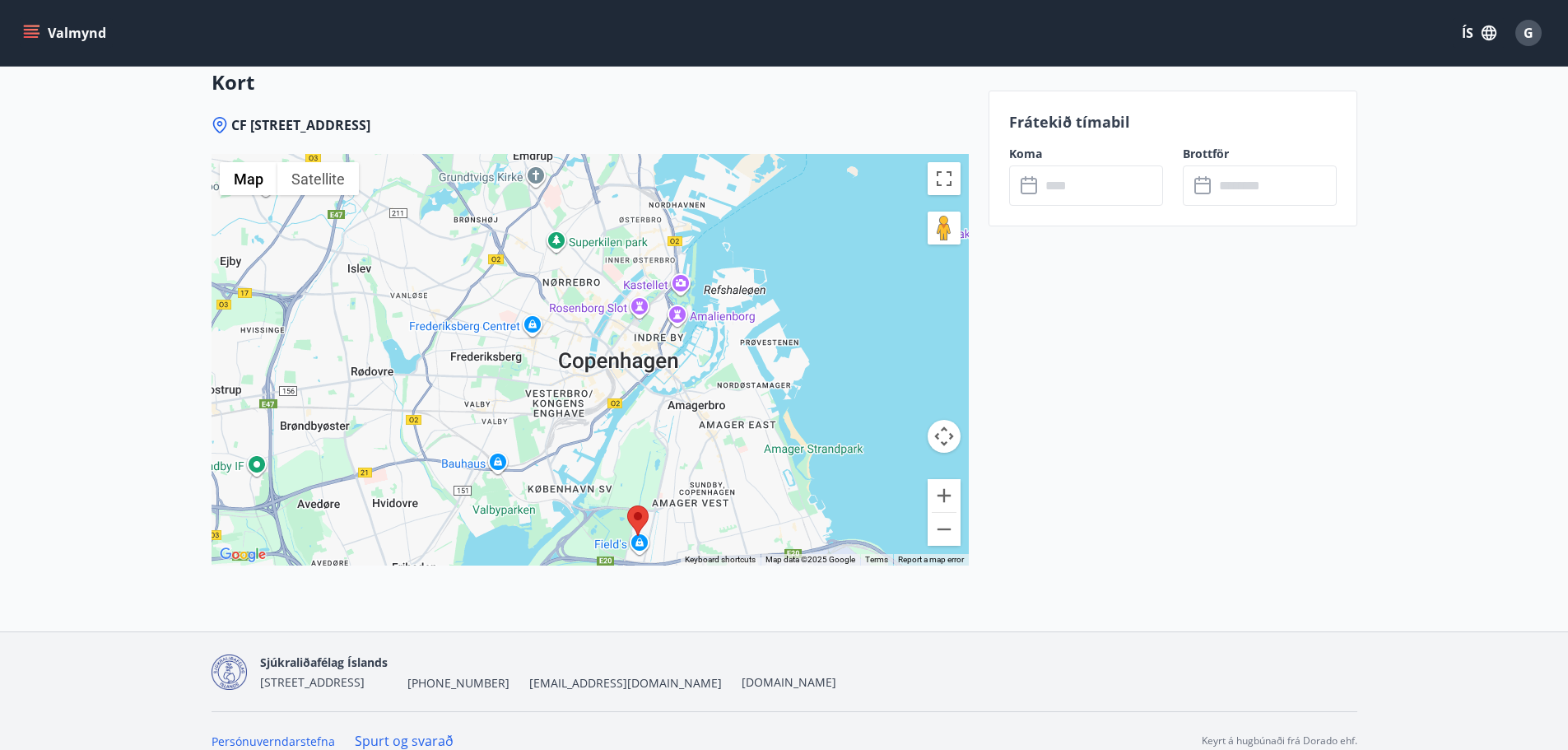
drag, startPoint x: 666, startPoint y: 259, endPoint x: 639, endPoint y: 241, distance: 32.4
click at [639, 241] on div at bounding box center [589, 359] width 757 height 411
